Goal: Task Accomplishment & Management: Manage account settings

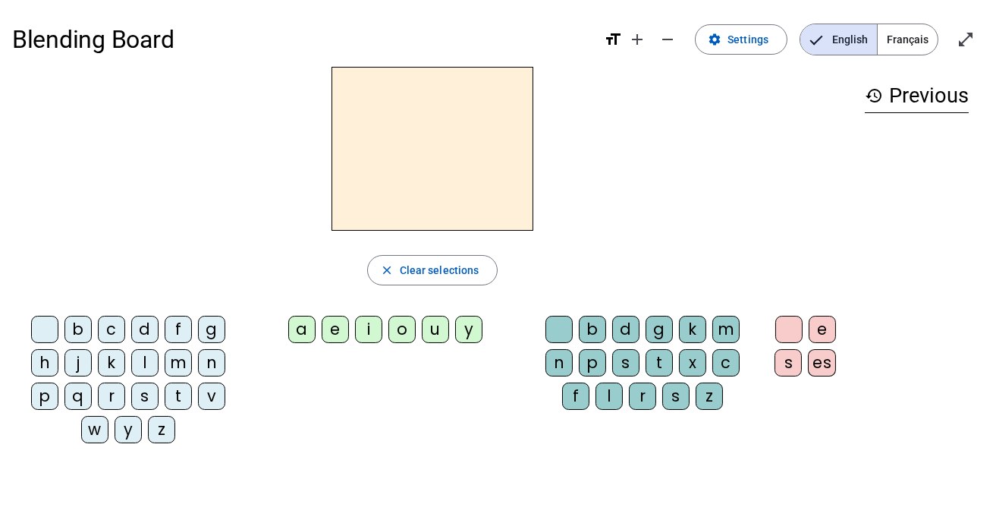
click at [109, 331] on div "c" at bounding box center [111, 329] width 27 height 27
click at [303, 333] on div "a" at bounding box center [301, 329] width 27 height 27
click at [606, 396] on div "l" at bounding box center [608, 395] width 27 height 27
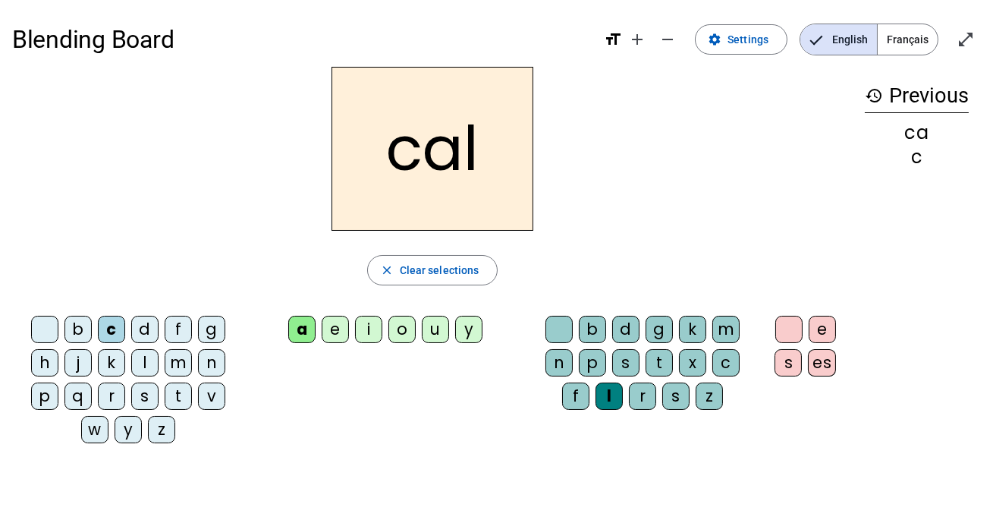
click at [178, 357] on div "m" at bounding box center [178, 362] width 27 height 27
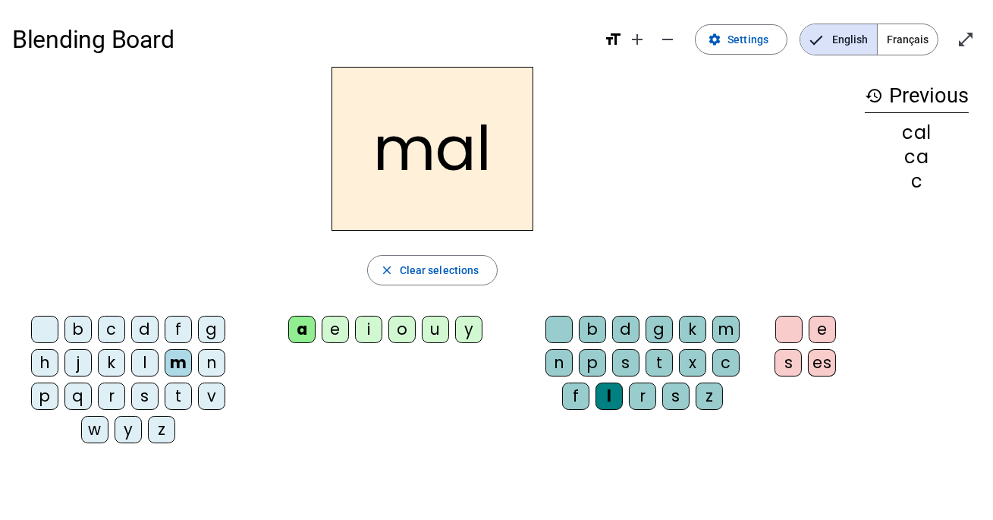
click at [210, 400] on div "v" at bounding box center [211, 395] width 27 height 27
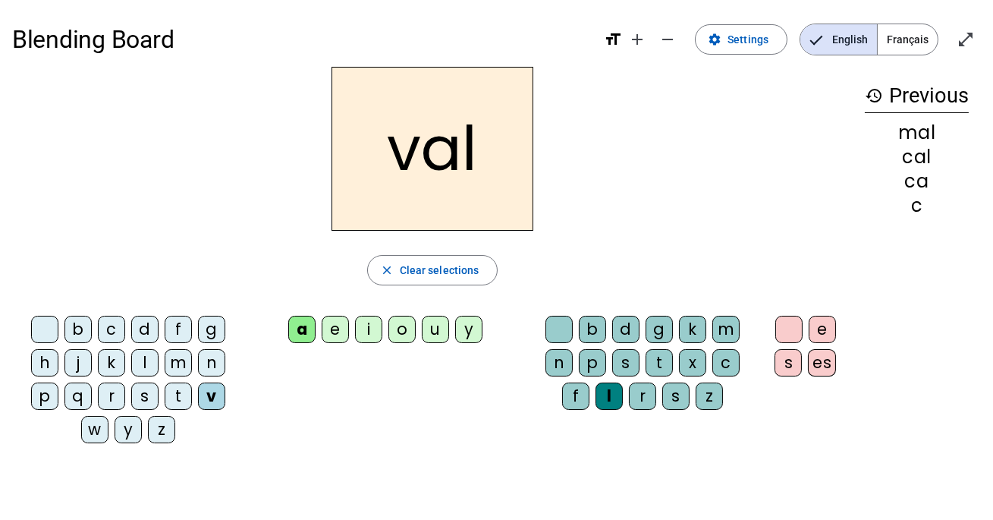
click at [401, 322] on div "o" at bounding box center [401, 329] width 27 height 27
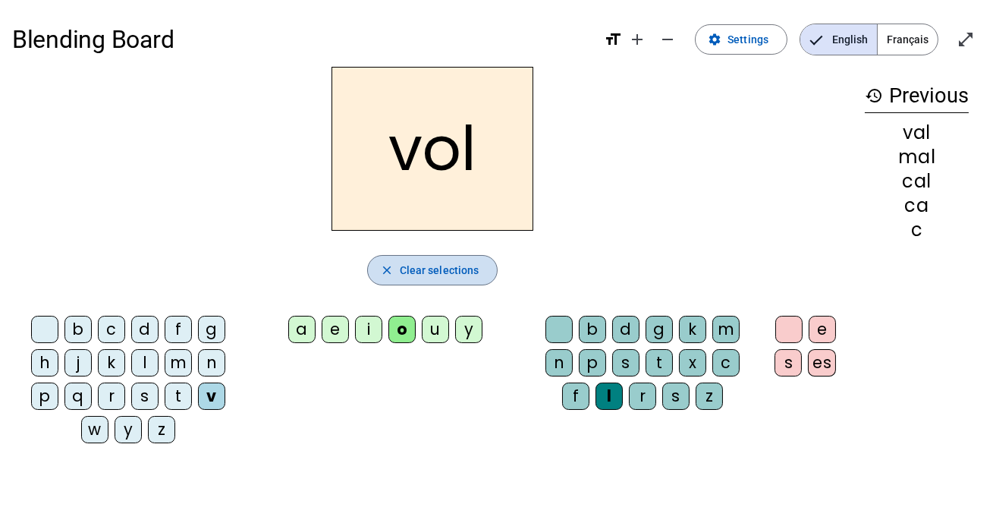
click at [392, 267] on mat-icon "close" at bounding box center [387, 270] width 14 height 14
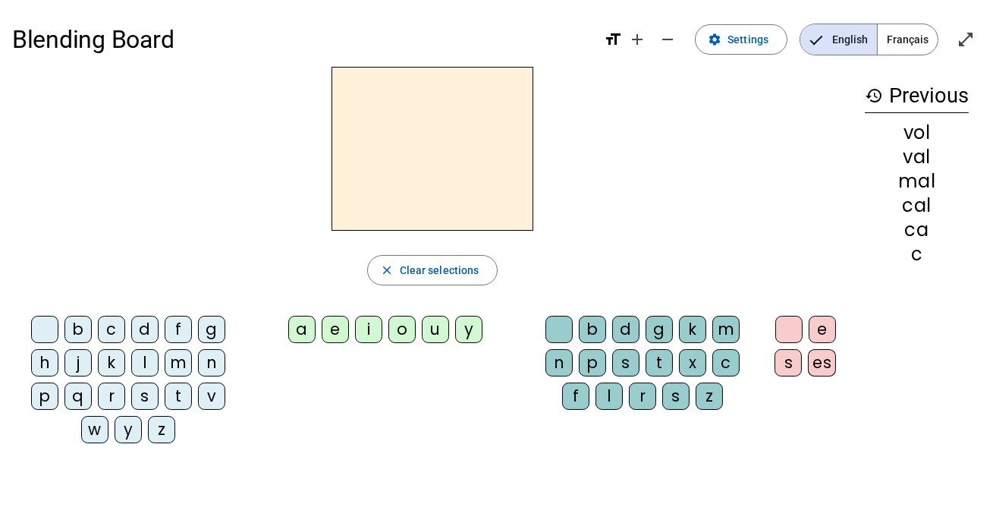
click at [909, 37] on span "Français" at bounding box center [908, 39] width 60 height 30
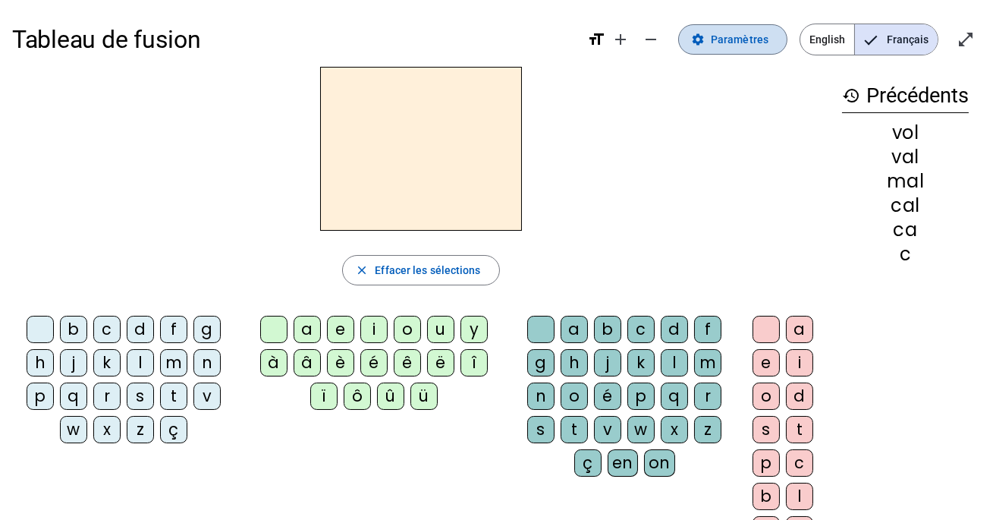
click at [716, 42] on span "Paramètres" at bounding box center [740, 39] width 58 height 18
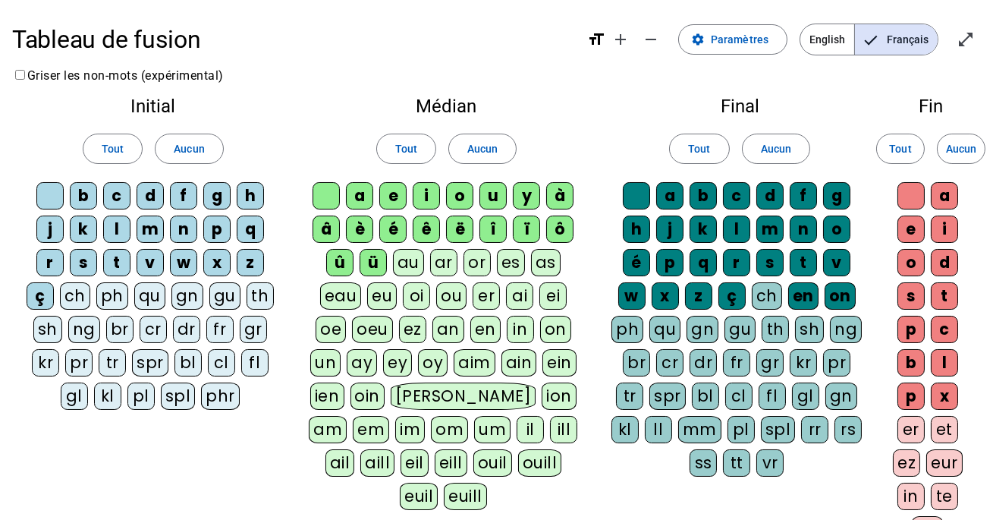
click at [824, 41] on span "English" at bounding box center [827, 39] width 54 height 30
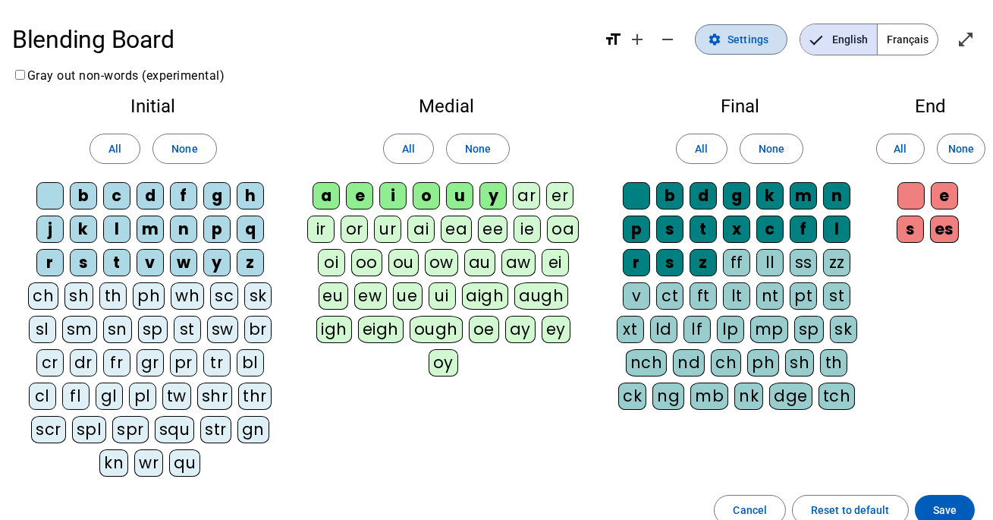
click at [756, 27] on span at bounding box center [741, 39] width 91 height 36
click at [747, 42] on span "Settings" at bounding box center [747, 39] width 41 height 18
click at [906, 30] on span "Français" at bounding box center [908, 39] width 60 height 30
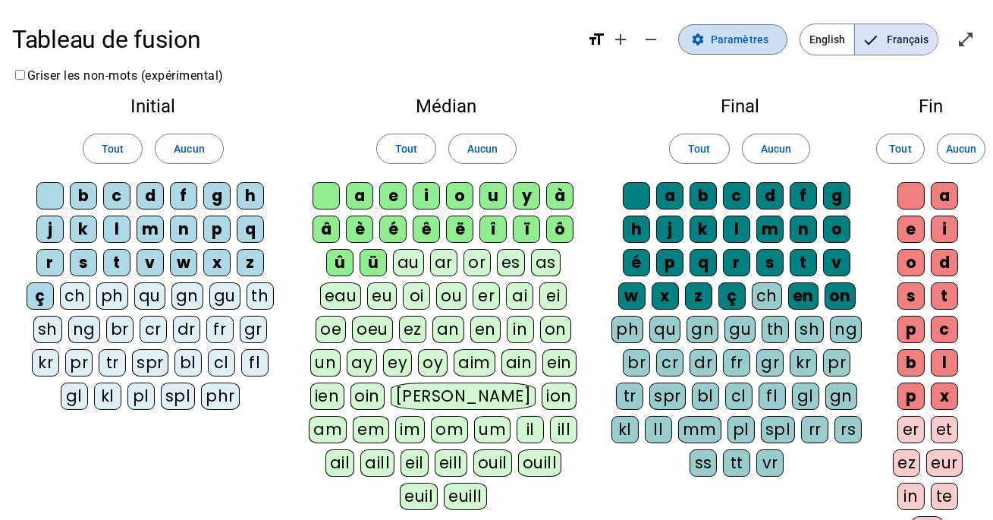
click at [705, 34] on mat-icon "settings" at bounding box center [698, 40] width 14 height 14
click at [821, 33] on span "English" at bounding box center [827, 39] width 54 height 30
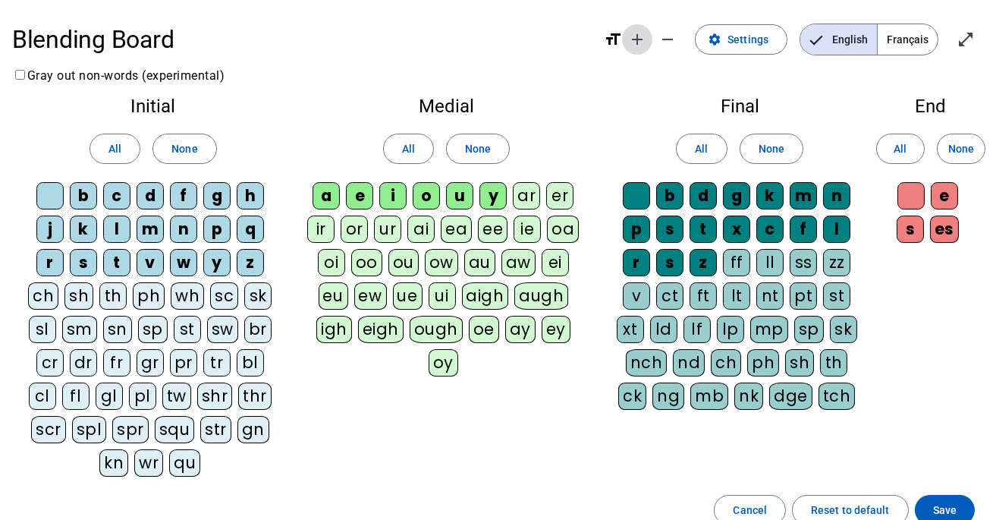
click at [644, 39] on mat-icon "add" at bounding box center [637, 39] width 18 height 18
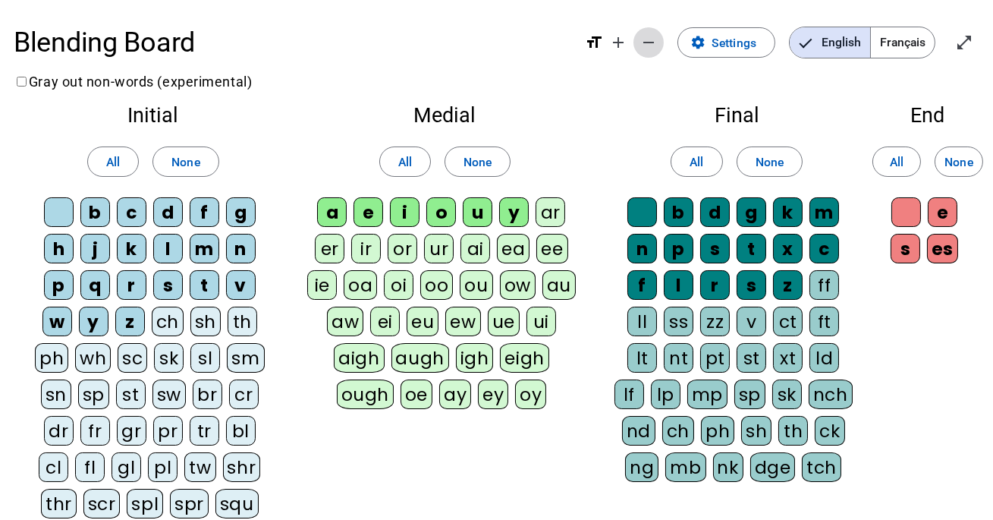
click at [661, 46] on span "Decrease font size" at bounding box center [648, 42] width 36 height 36
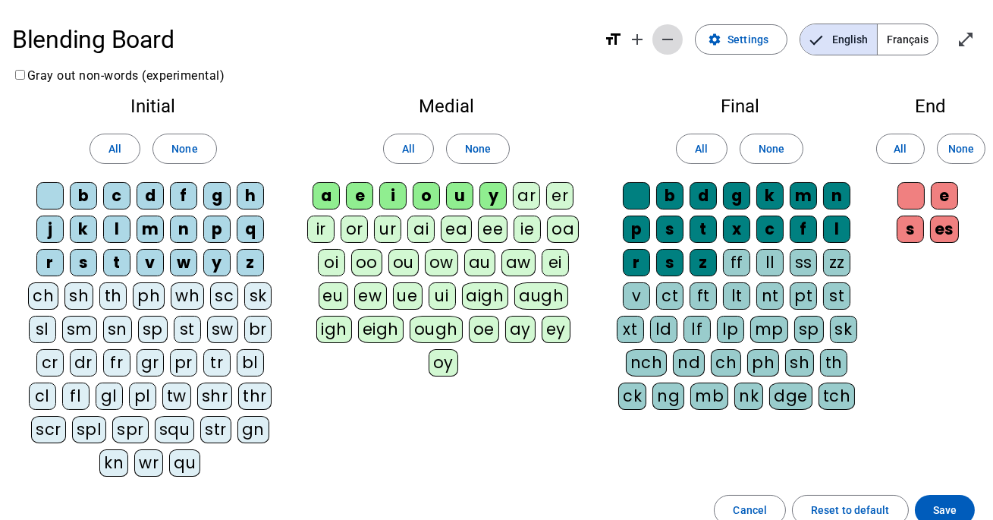
click at [661, 46] on span "Decrease font size" at bounding box center [667, 39] width 36 height 36
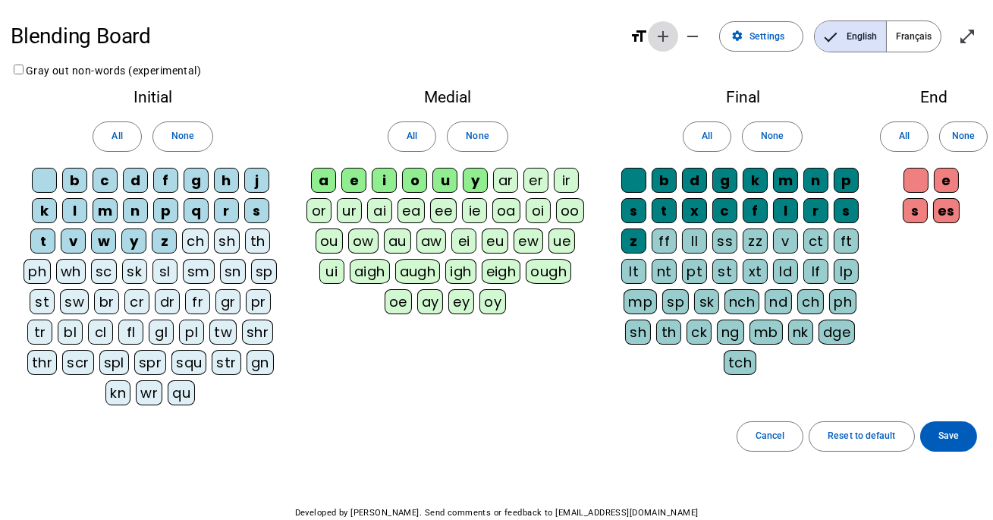
click at [662, 39] on mat-icon "add" at bounding box center [663, 36] width 18 height 18
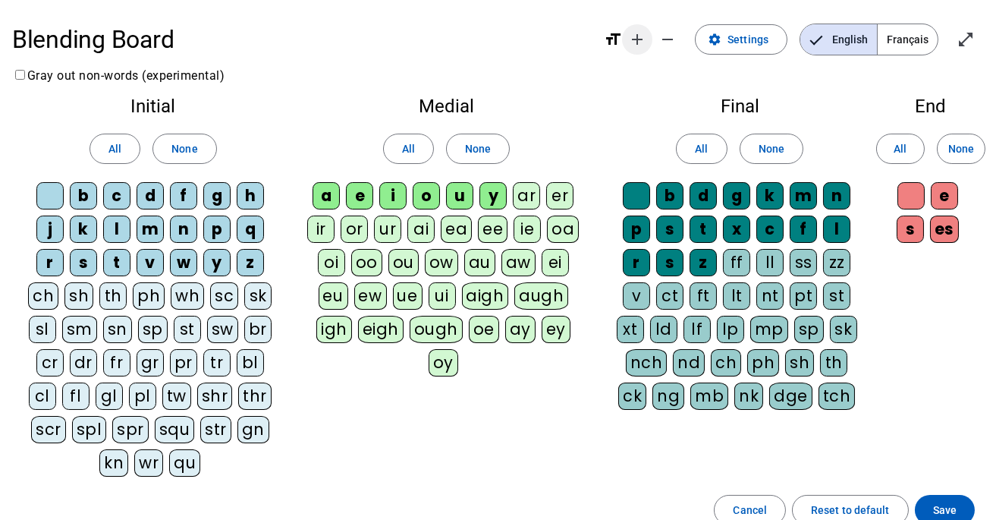
click at [623, 34] on span "Increase font size" at bounding box center [637, 39] width 36 height 36
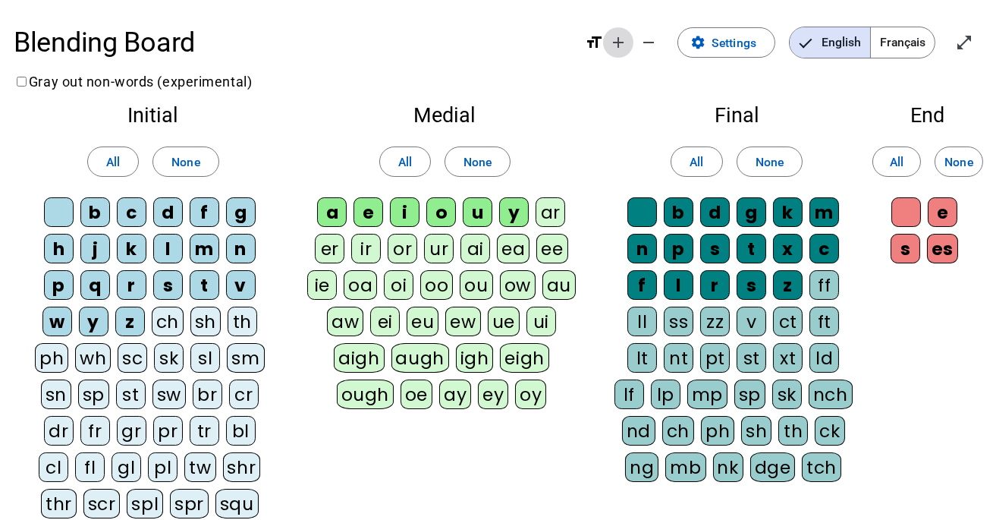
click at [627, 42] on mat-icon "add" at bounding box center [618, 42] width 18 height 18
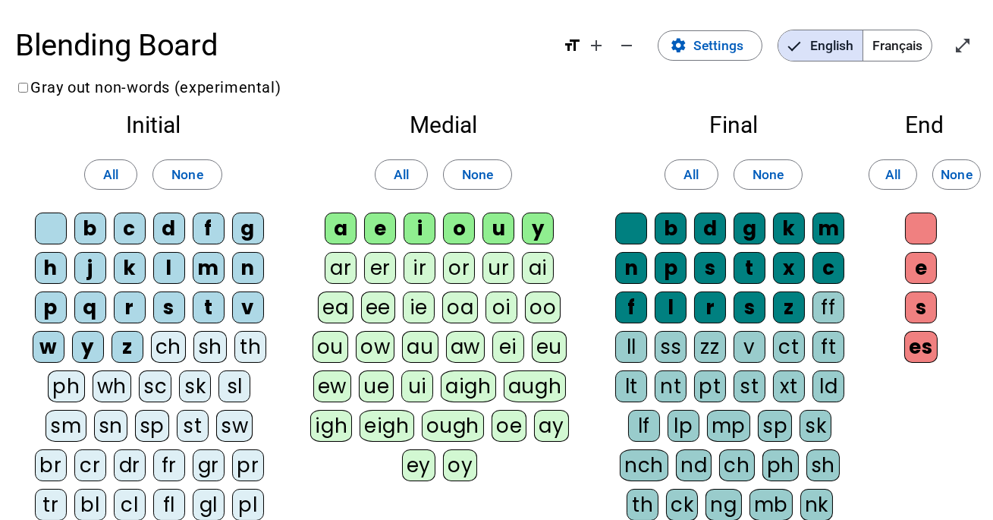
click at [125, 227] on div "c" at bounding box center [130, 228] width 32 height 32
click at [127, 225] on div "c" at bounding box center [130, 228] width 32 height 32
click at [948, 39] on span "Enter full screen" at bounding box center [962, 45] width 36 height 36
click at [972, 53] on span "Exit full screen" at bounding box center [962, 45] width 36 height 36
click at [962, 46] on mat-icon "open_in_full" at bounding box center [962, 45] width 18 height 18
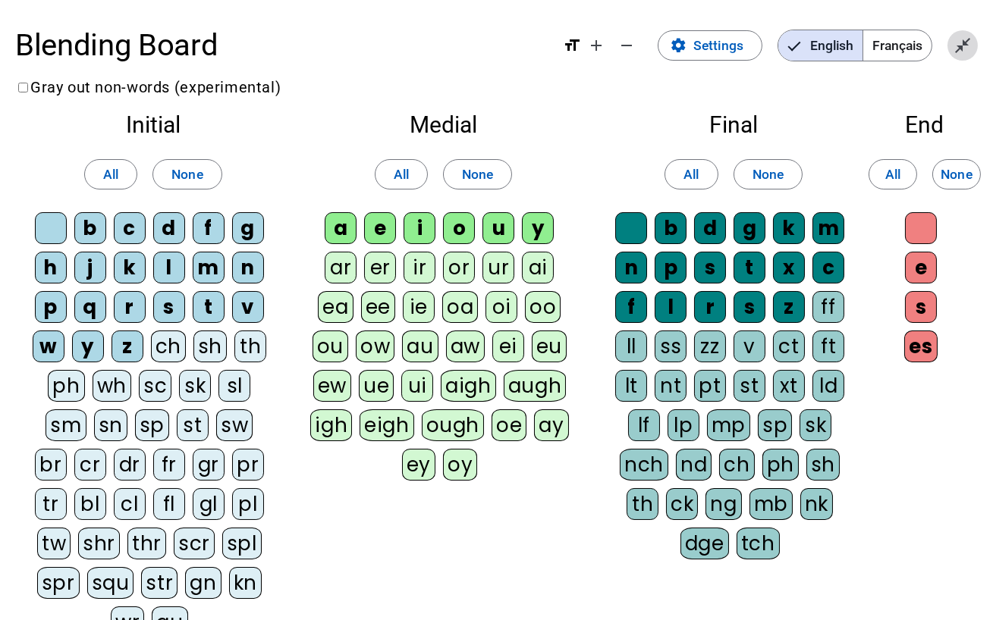
click at [964, 51] on mat-icon "close_fullscreen" at bounding box center [962, 45] width 18 height 18
